Goal: Information Seeking & Learning: Learn about a topic

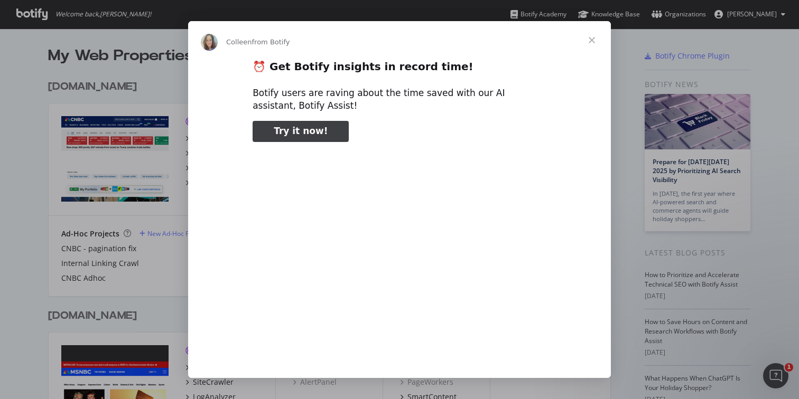
type input "81619"
click at [585, 49] on span "Close" at bounding box center [591, 40] width 38 height 38
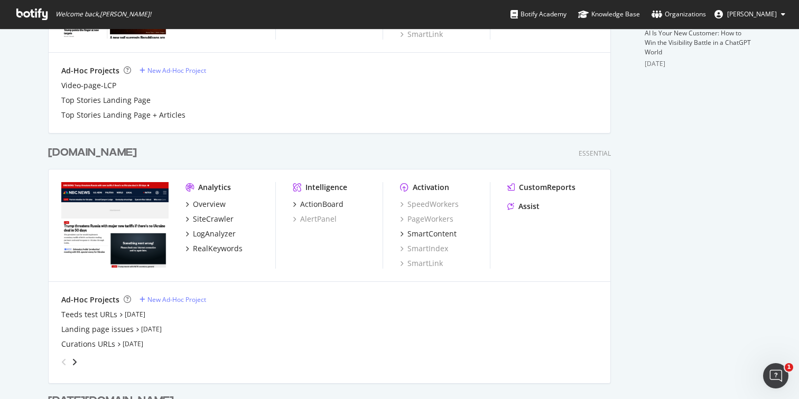
scroll to position [431, 0]
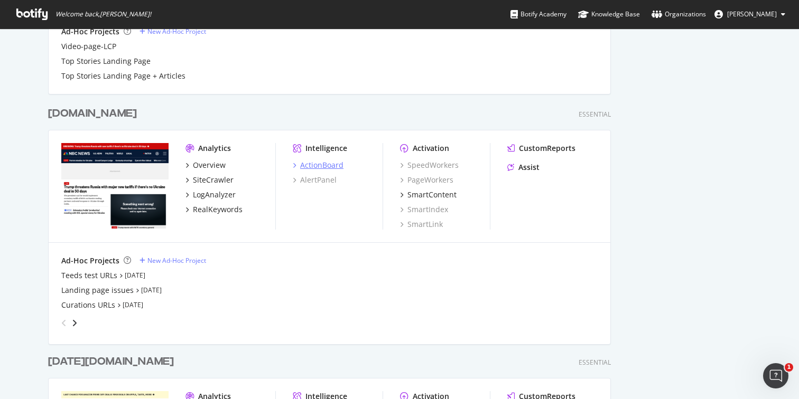
click at [317, 165] on div "ActionBoard" at bounding box center [321, 165] width 43 height 11
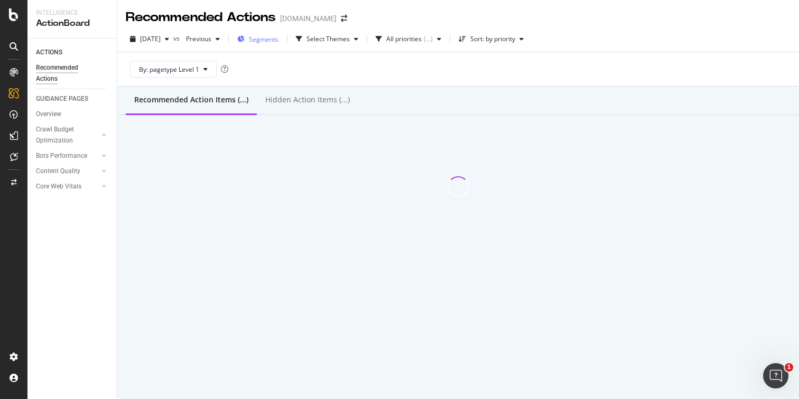
click at [278, 38] on span "Segments" at bounding box center [264, 39] width 30 height 9
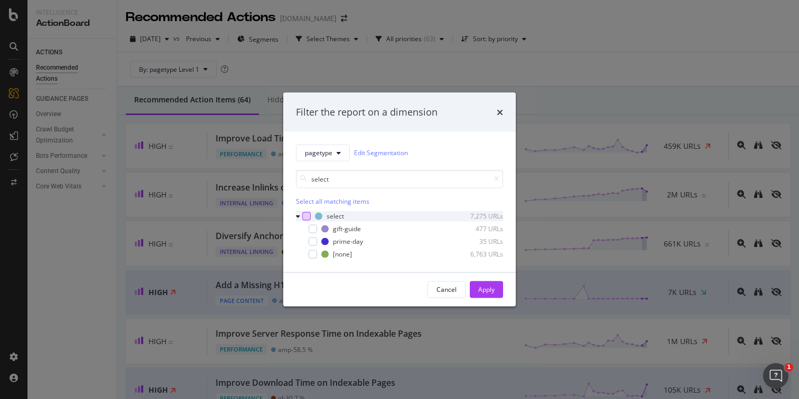
type input "select"
click at [307, 215] on div "modal" at bounding box center [306, 216] width 8 height 8
click at [483, 293] on div "Apply" at bounding box center [486, 289] width 16 height 9
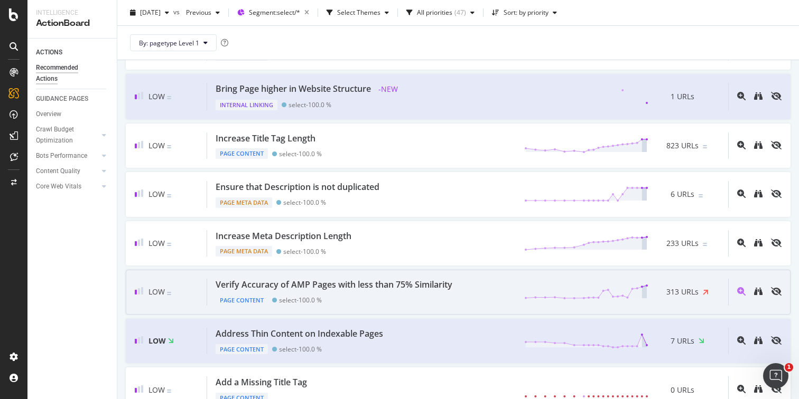
scroll to position [653, 0]
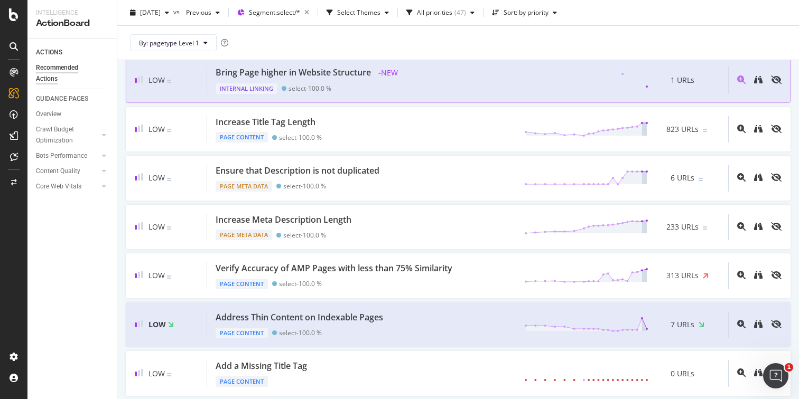
click at [394, 72] on span "- NEW" at bounding box center [388, 73] width 26 height 13
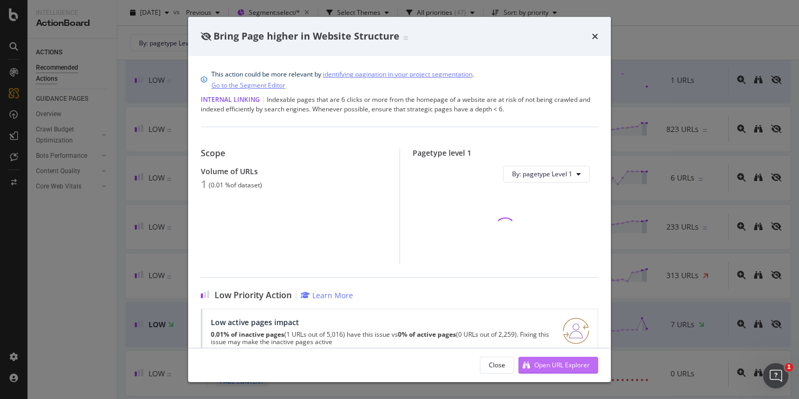
click at [556, 360] on div "Open URL Explorer" at bounding box center [553, 366] width 71 height 16
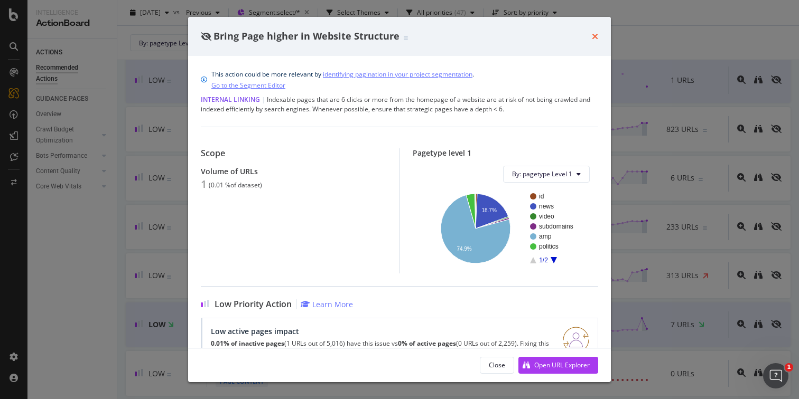
click at [595, 35] on icon "times" at bounding box center [594, 36] width 6 height 8
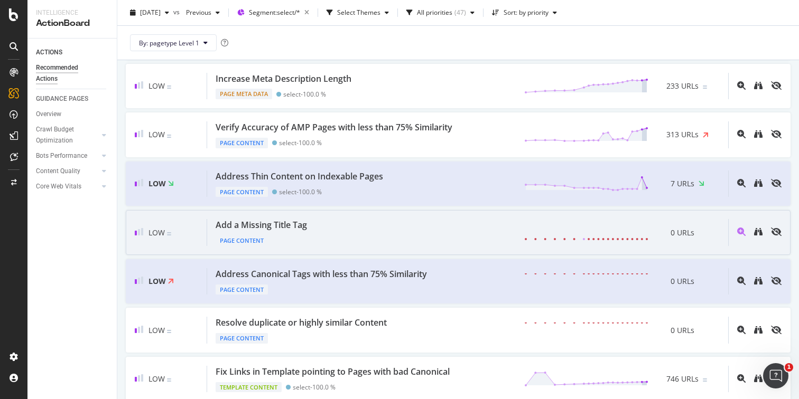
scroll to position [805, 0]
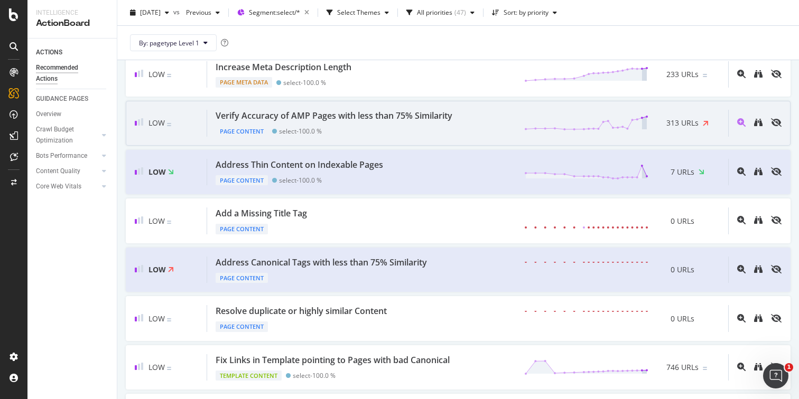
click at [412, 117] on div "Verify Accuracy of AMP Pages with less than 75% Similarity" at bounding box center [333, 116] width 237 height 12
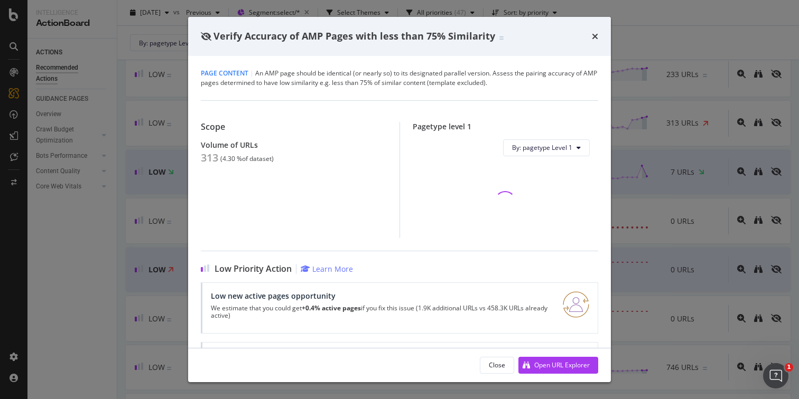
scroll to position [58, 0]
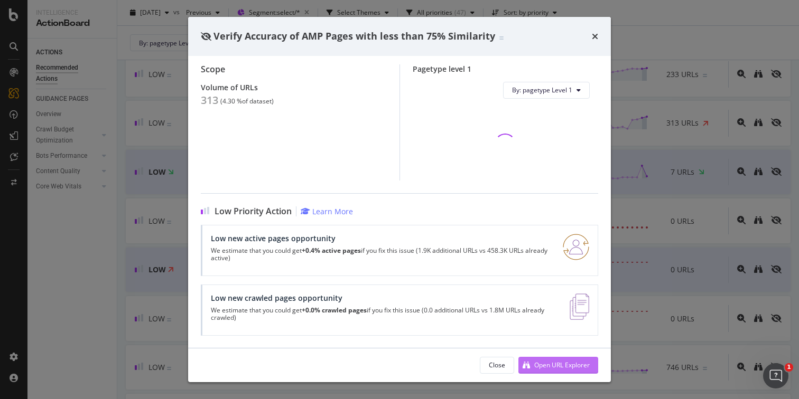
click at [548, 365] on div "Open URL Explorer" at bounding box center [561, 365] width 55 height 9
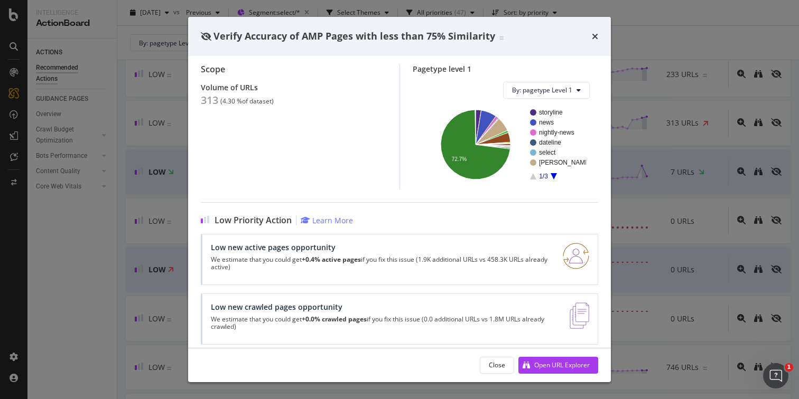
scroll to position [67, 0]
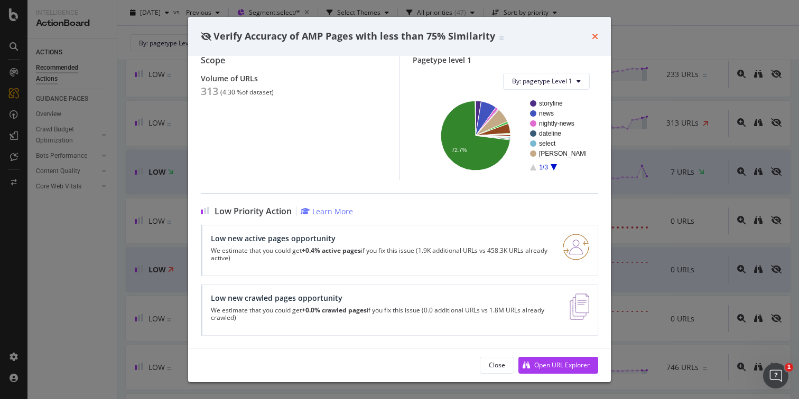
click at [593, 36] on icon "times" at bounding box center [594, 36] width 6 height 8
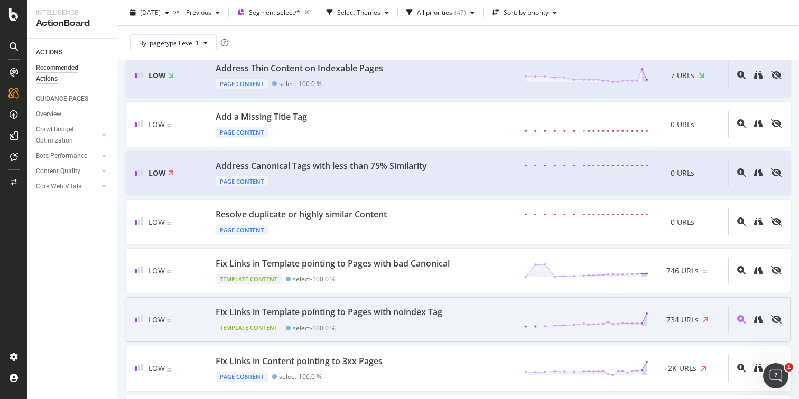
scroll to position [901, 0]
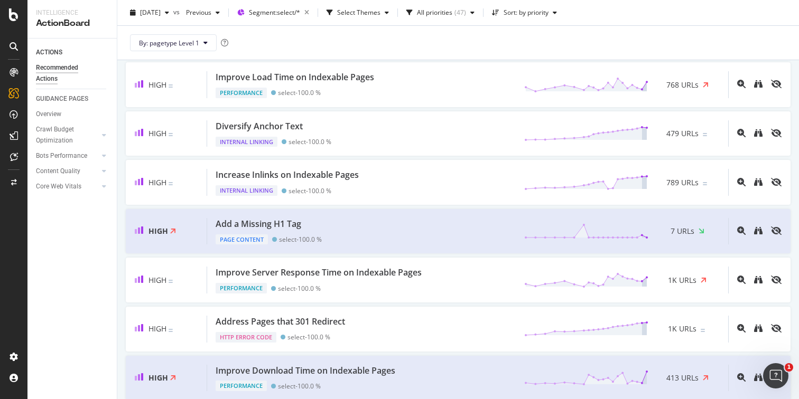
scroll to position [0, 0]
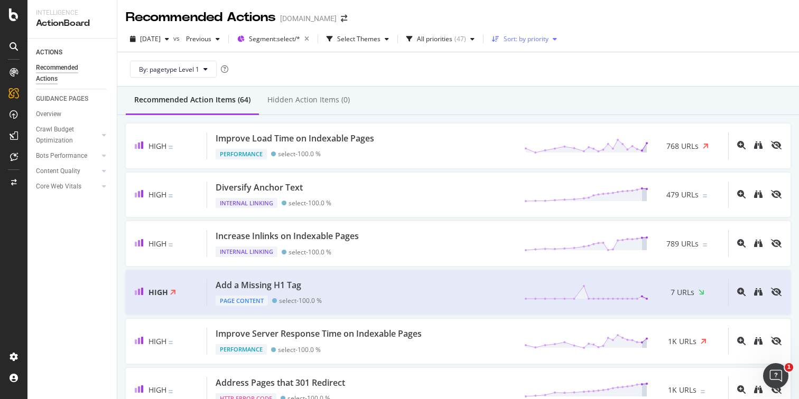
click at [548, 39] on div "Sort: by priority" at bounding box center [525, 39] width 45 height 6
click at [551, 73] on div "by URLs" at bounding box center [538, 74] width 50 height 13
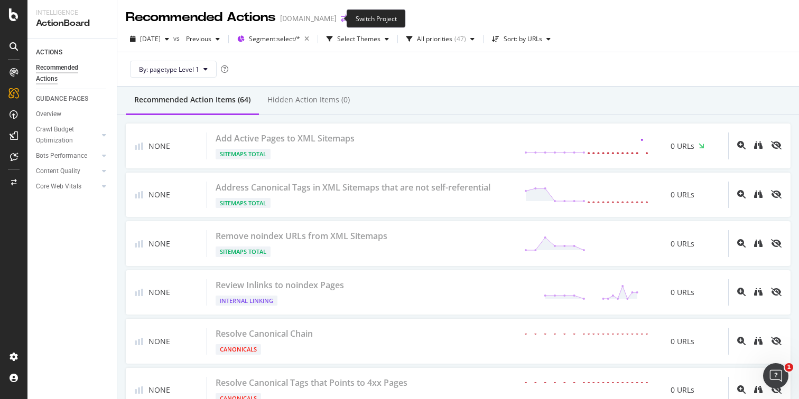
click at [341, 18] on icon "arrow-right-arrow-left" at bounding box center [344, 18] width 6 height 7
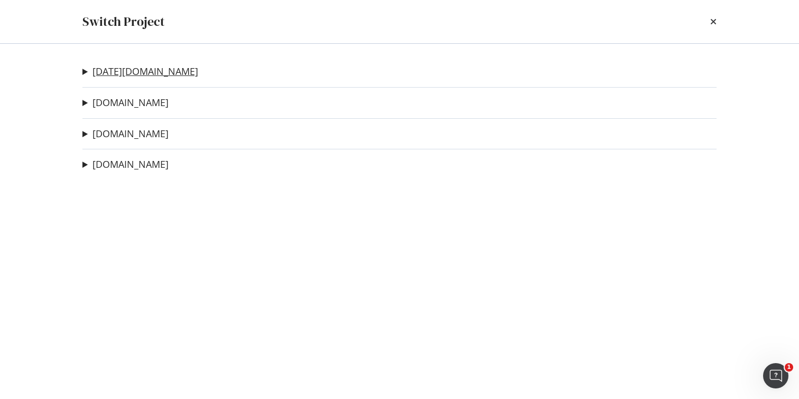
click at [114, 70] on link "today.com" at bounding box center [145, 71] width 106 height 11
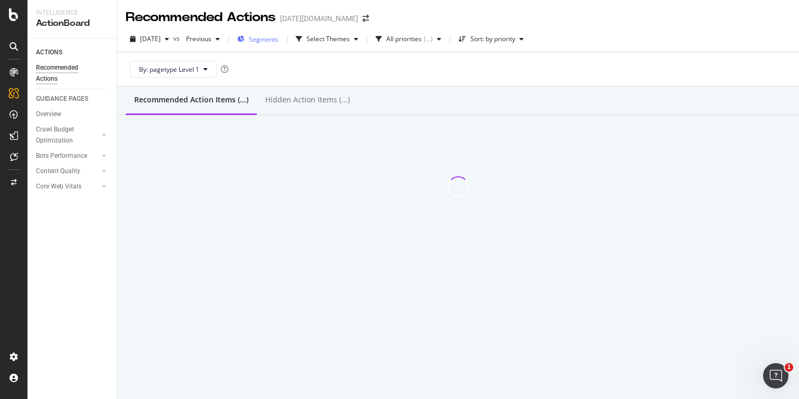
click at [278, 35] on span "Segments" at bounding box center [264, 39] width 30 height 9
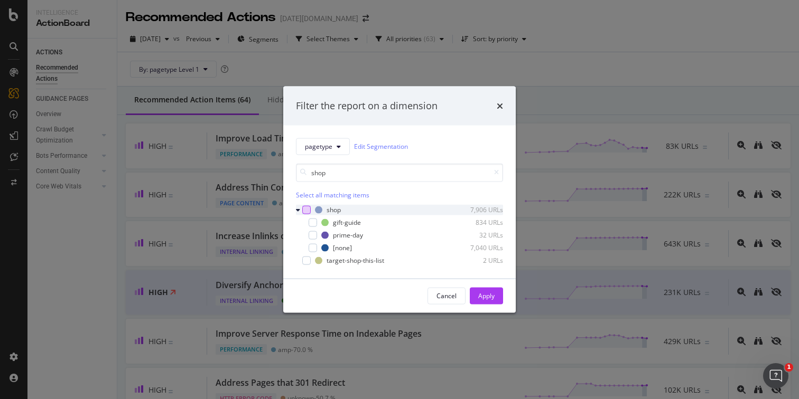
type input "shop"
click at [304, 210] on div "modal" at bounding box center [306, 209] width 8 height 8
click at [487, 297] on div "Apply" at bounding box center [486, 296] width 16 height 9
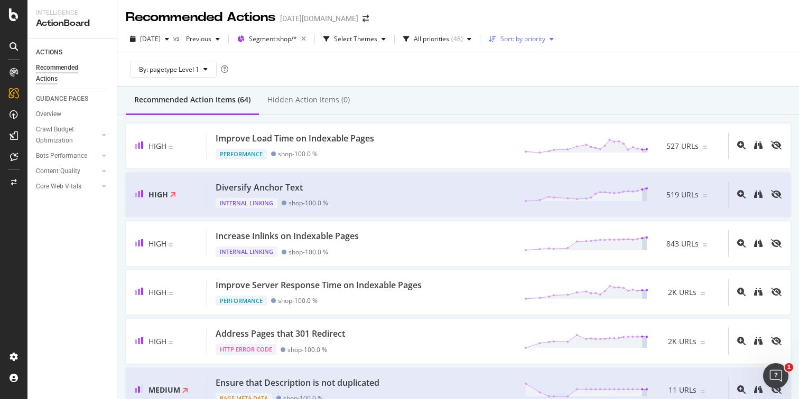
click at [545, 42] on div "Sort: by priority" at bounding box center [522, 39] width 45 height 6
click at [535, 77] on div "by URLs" at bounding box center [531, 74] width 23 height 9
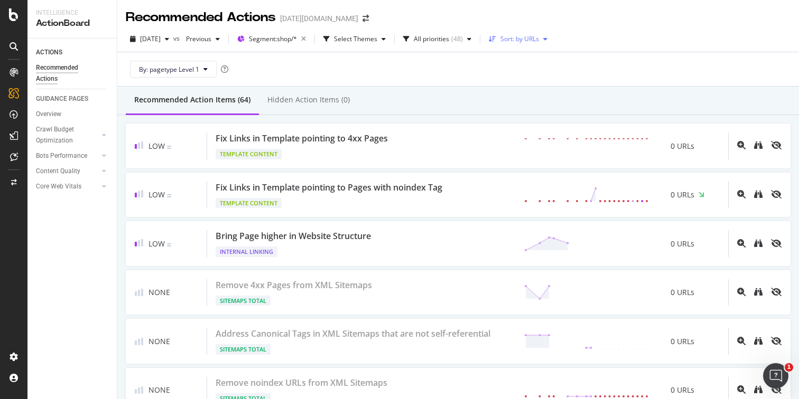
click at [537, 41] on div "Sort: by URLs" at bounding box center [519, 39] width 39 height 6
click at [537, 72] on div "by URLs" at bounding box center [532, 74] width 25 height 9
click at [534, 72] on div "by URLs" at bounding box center [532, 74] width 25 height 9
click at [658, 80] on div "By: pagetype Level 1" at bounding box center [458, 69] width 664 height 34
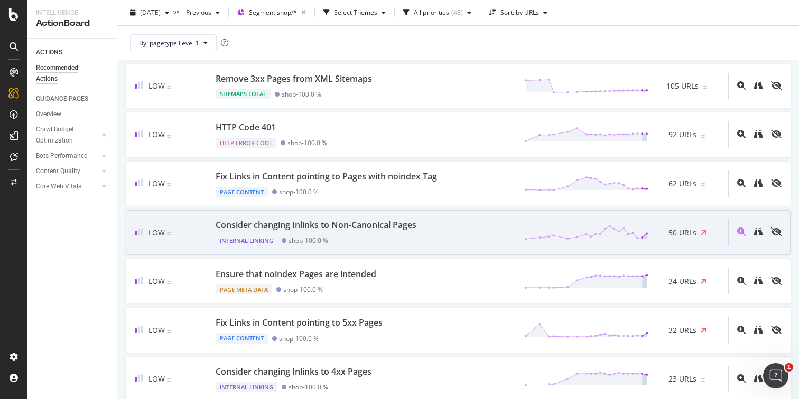
scroll to position [1971, 0]
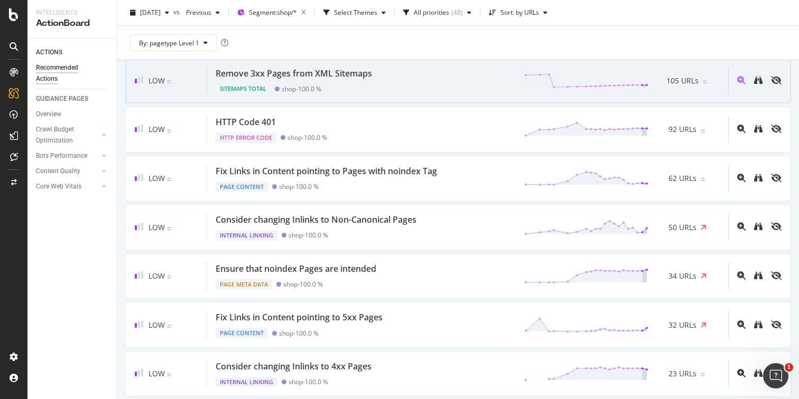
click at [352, 84] on div "Sitemaps Total shop - 100.0 %" at bounding box center [295, 86] width 161 height 15
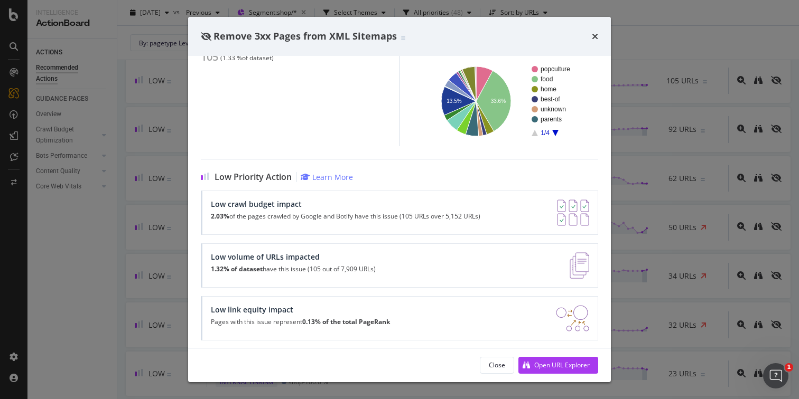
scroll to position [130, 0]
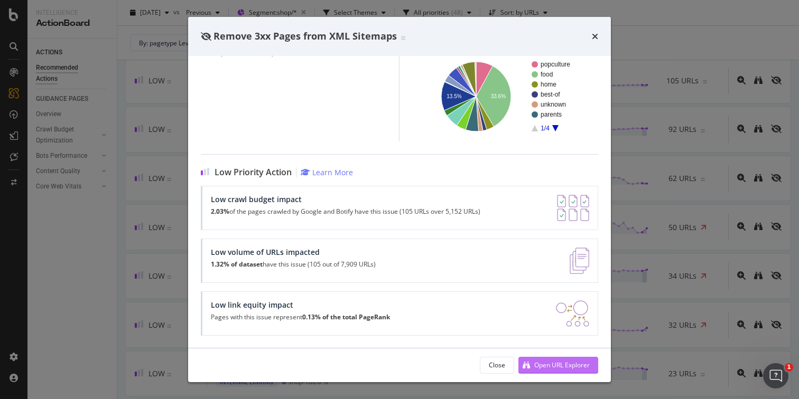
click at [573, 362] on div "Open URL Explorer" at bounding box center [561, 365] width 55 height 9
click at [595, 34] on icon "times" at bounding box center [594, 36] width 6 height 8
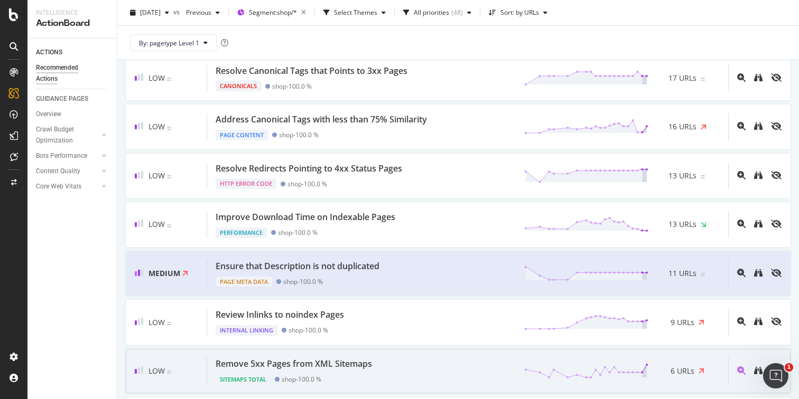
scroll to position [2409, 0]
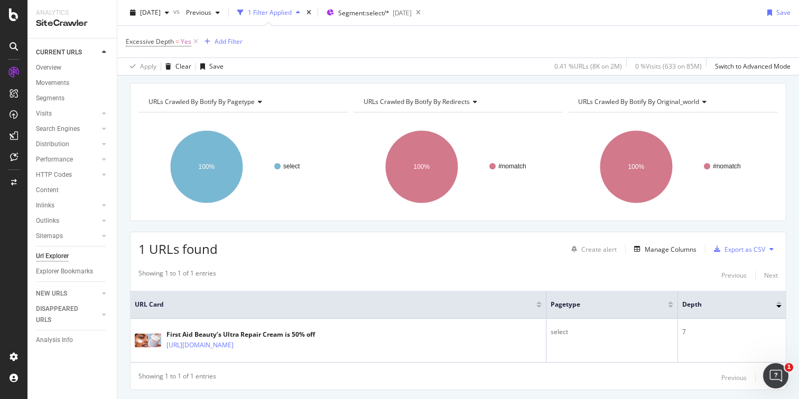
scroll to position [60, 0]
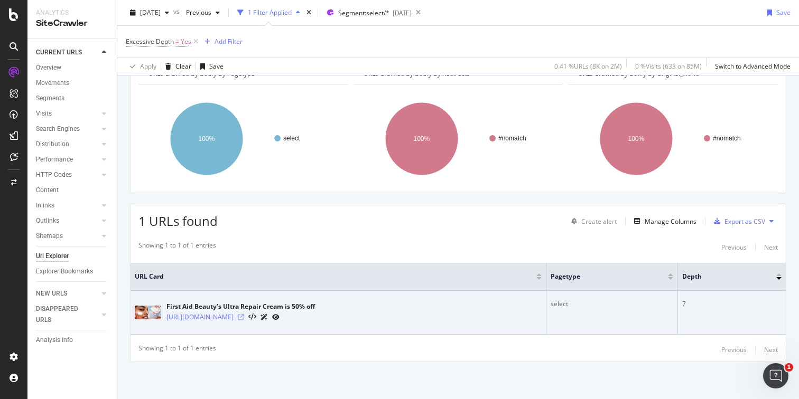
click at [244, 317] on icon at bounding box center [241, 317] width 6 height 6
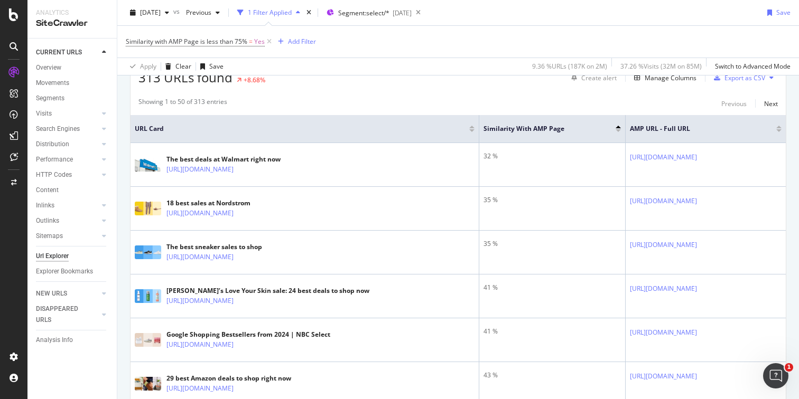
scroll to position [237, 0]
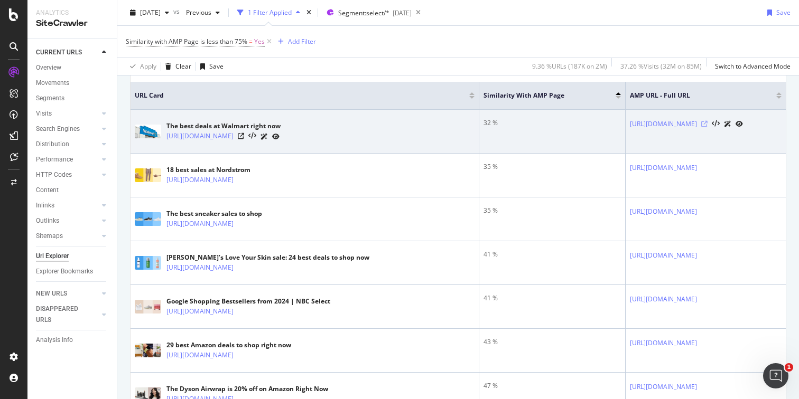
click at [705, 127] on icon at bounding box center [704, 124] width 6 height 6
click at [244, 139] on icon at bounding box center [241, 136] width 6 height 6
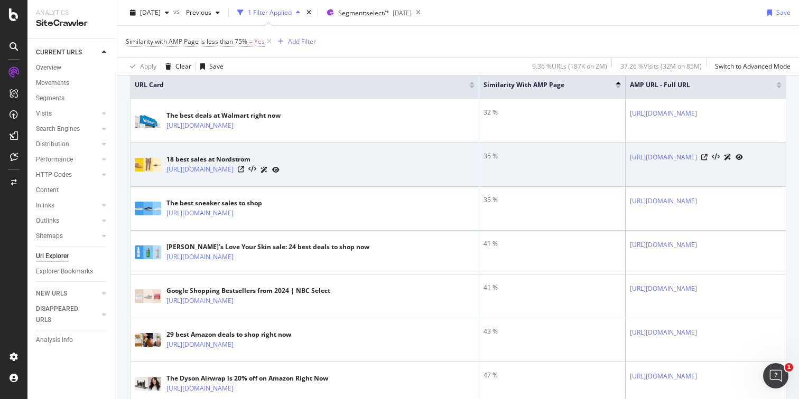
scroll to position [249, 0]
click at [244, 172] on icon at bounding box center [241, 168] width 6 height 6
click at [707, 159] on icon at bounding box center [704, 156] width 6 height 6
click at [244, 172] on icon at bounding box center [241, 168] width 6 height 6
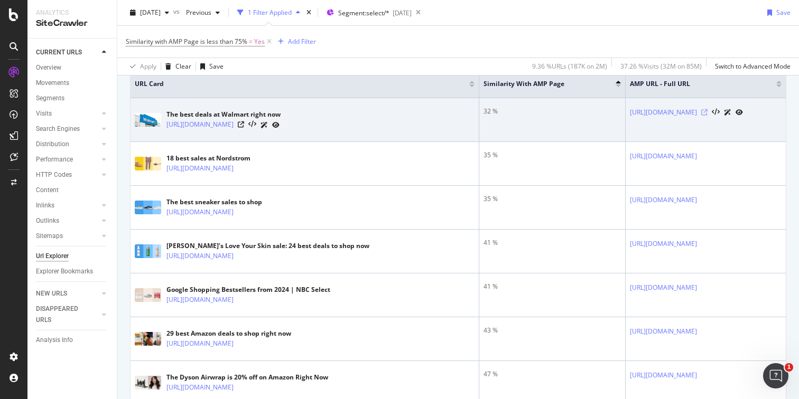
click at [706, 112] on icon at bounding box center [704, 112] width 6 height 6
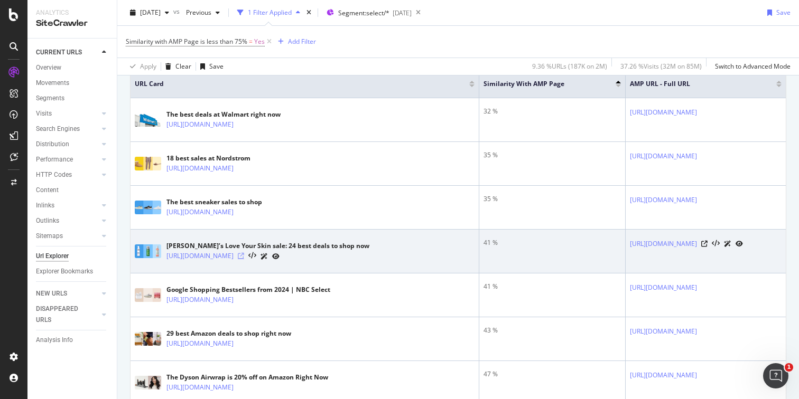
click at [244, 259] on icon at bounding box center [241, 256] width 6 height 6
click at [705, 247] on icon at bounding box center [704, 244] width 6 height 6
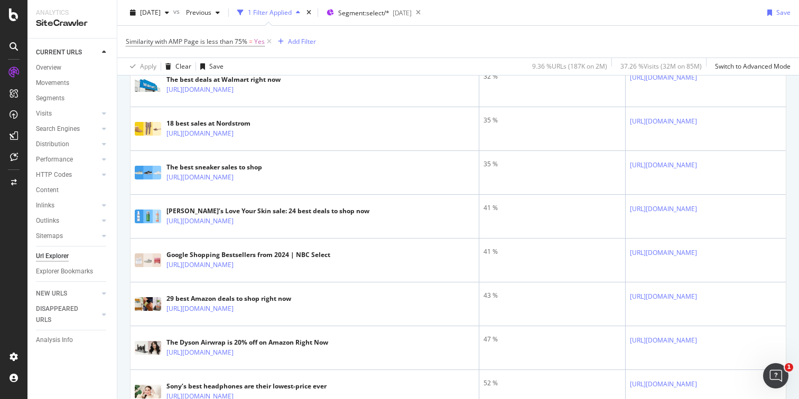
scroll to position [277, 0]
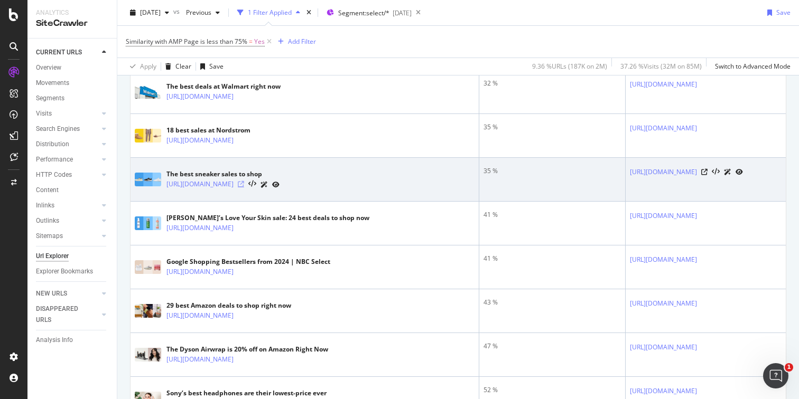
click at [244, 187] on icon at bounding box center [241, 184] width 6 height 6
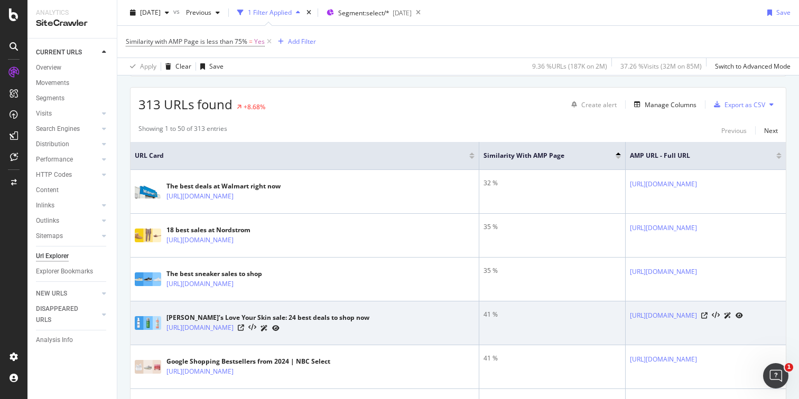
scroll to position [56, 0]
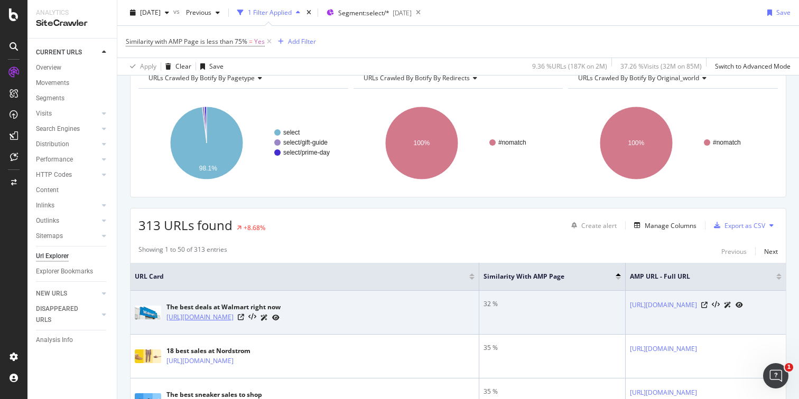
drag, startPoint x: 165, startPoint y: 312, endPoint x: 197, endPoint y: 325, distance: 34.6
click at [197, 325] on div "The best deals at Walmart right now [URL][DOMAIN_NAME]" at bounding box center [305, 312] width 340 height 26
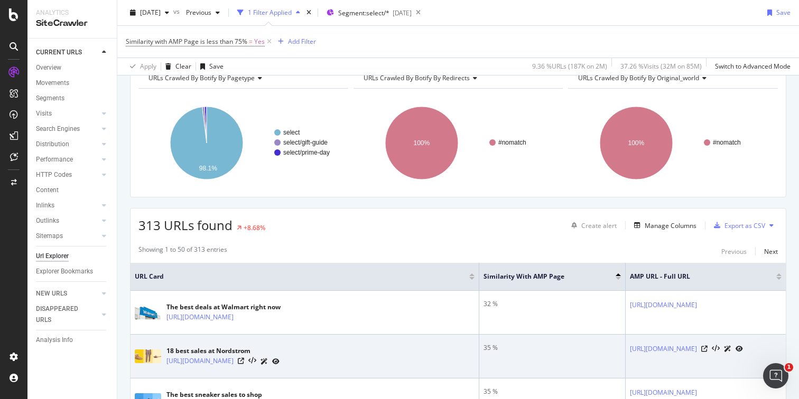
copy link "[URL][DOMAIN_NAME]"
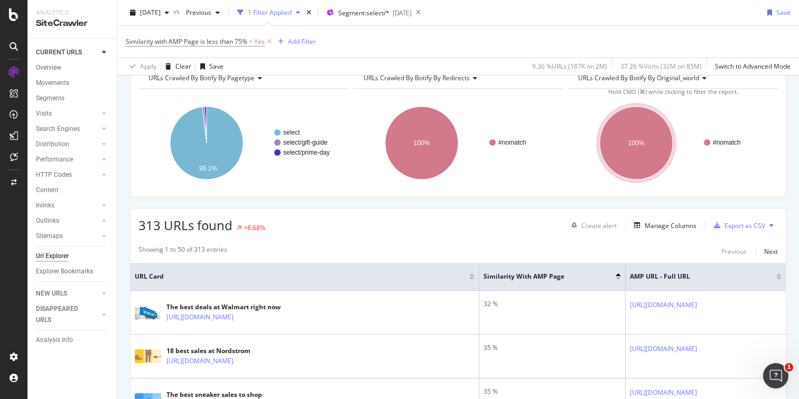
copy link "[URL][DOMAIN_NAME]"
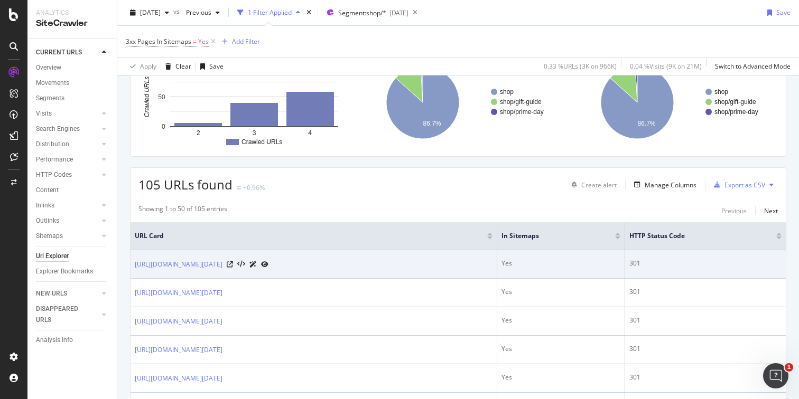
scroll to position [96, 0]
click at [233, 266] on icon at bounding box center [230, 265] width 6 height 6
